Goal: Task Accomplishment & Management: Manage account settings

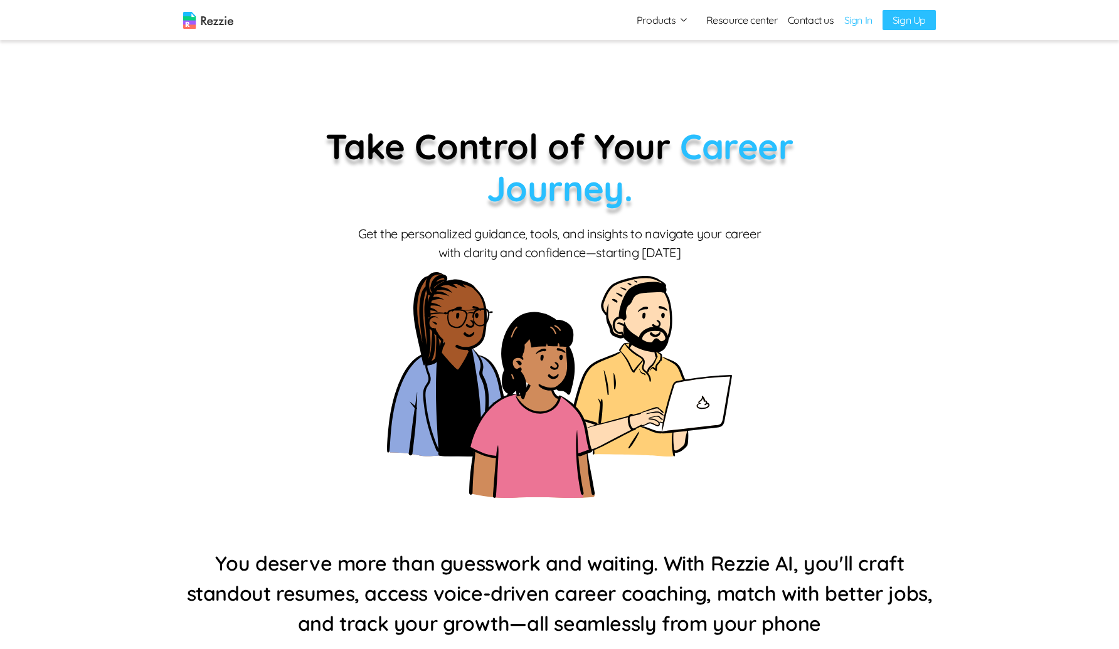
click at [860, 21] on link "Sign In" at bounding box center [858, 20] width 28 height 15
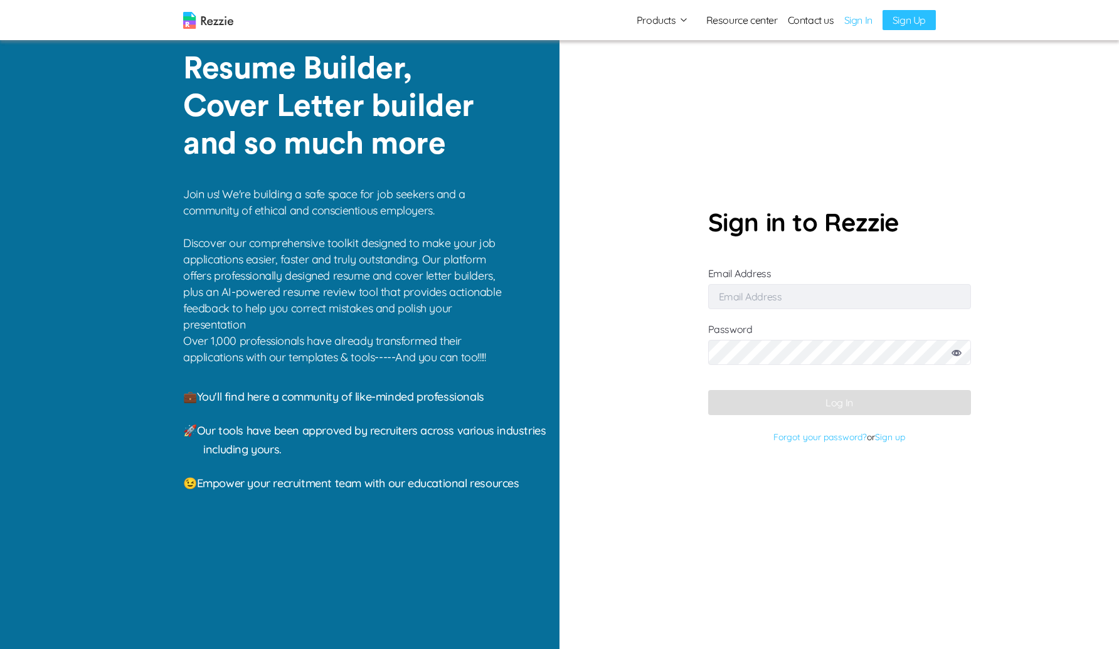
type input "[EMAIL_ADDRESS][DOMAIN_NAME]"
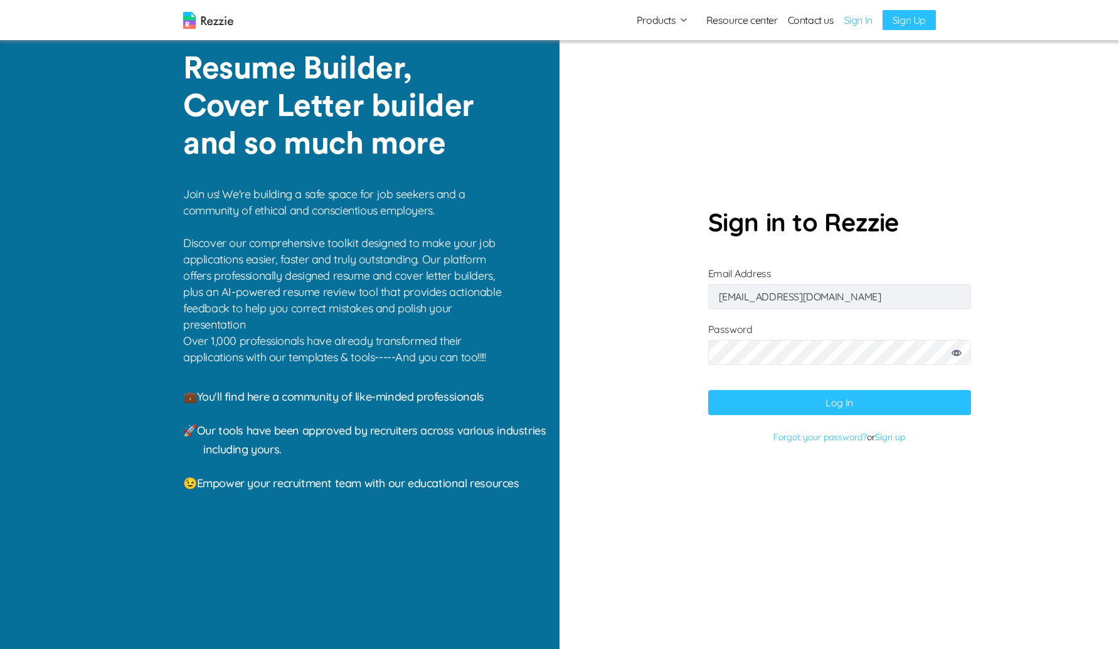
click at [957, 354] on icon at bounding box center [956, 353] width 10 height 6
click at [841, 406] on button "Log In" at bounding box center [839, 402] width 263 height 25
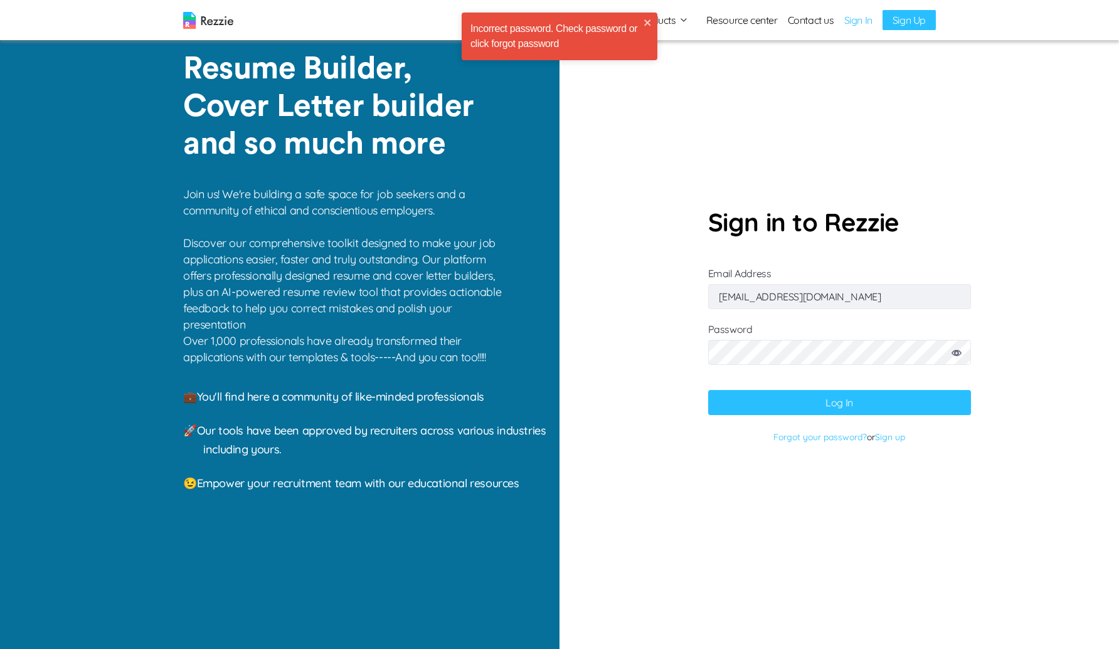
click at [867, 290] on input "[EMAIL_ADDRESS][DOMAIN_NAME]" at bounding box center [839, 296] width 263 height 25
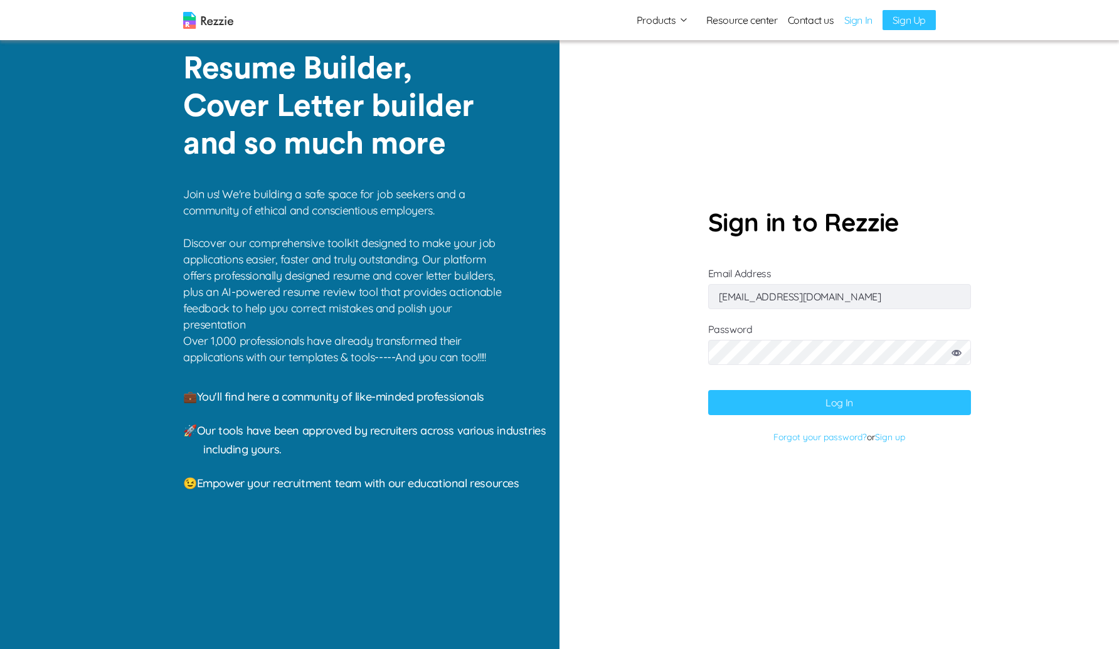
click at [973, 105] on section "Sign in to Rezzie Email Address [EMAIL_ADDRESS][DOMAIN_NAME] Password Log In Fo…" at bounding box center [838, 324] width 559 height 649
drag, startPoint x: 991, startPoint y: 213, endPoint x: 1017, endPoint y: 173, distance: 47.7
click at [1002, 198] on section "Sign in to Rezzie Email Address [EMAIL_ADDRESS][DOMAIN_NAME] Password Log In Fo…" at bounding box center [838, 324] width 559 height 649
